Goal: Navigation & Orientation: Find specific page/section

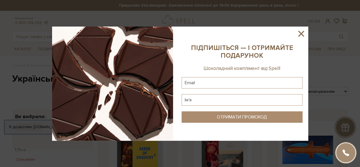
click at [298, 33] on icon at bounding box center [301, 34] width 10 height 10
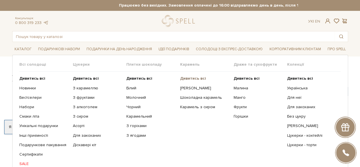
click at [191, 76] on b "Дивитись всі" at bounding box center [193, 78] width 26 height 5
click at [252, 79] on b "Дивитись всі" at bounding box center [247, 78] width 26 height 5
